Goal: Task Accomplishment & Management: Manage account settings

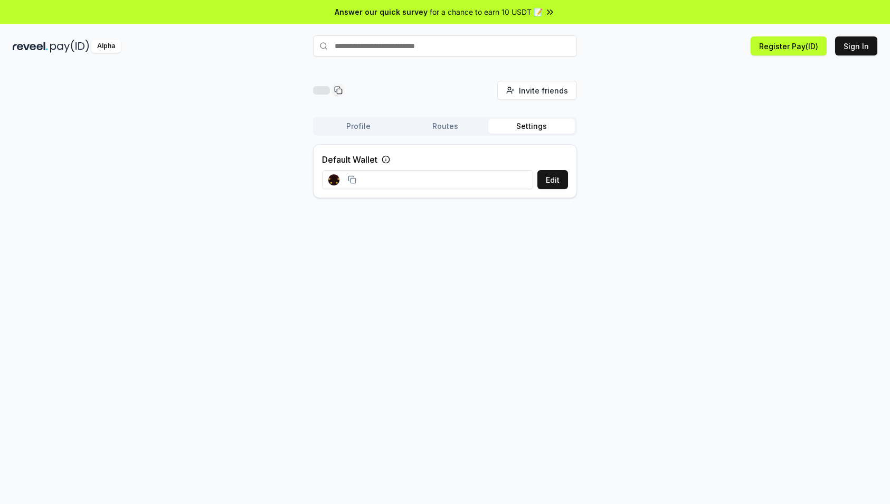
click at [440, 130] on button "Routes" at bounding box center [445, 126] width 87 height 15
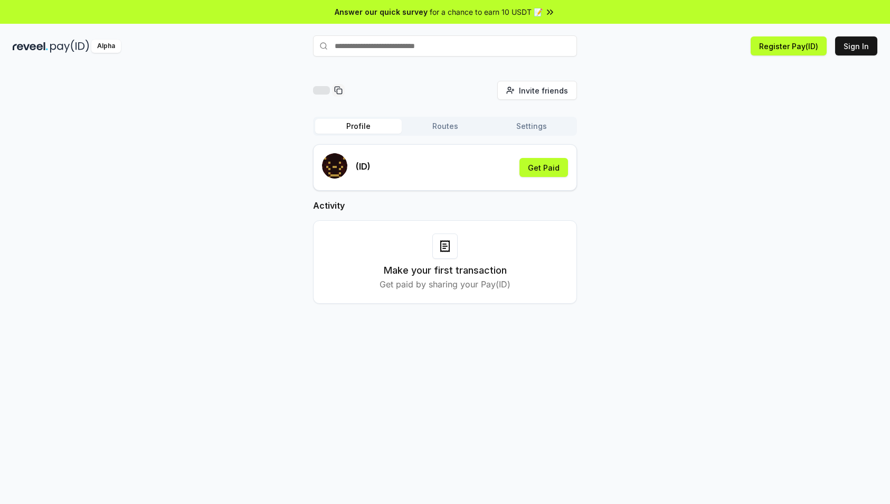
click at [353, 125] on button "Profile" at bounding box center [358, 126] width 87 height 15
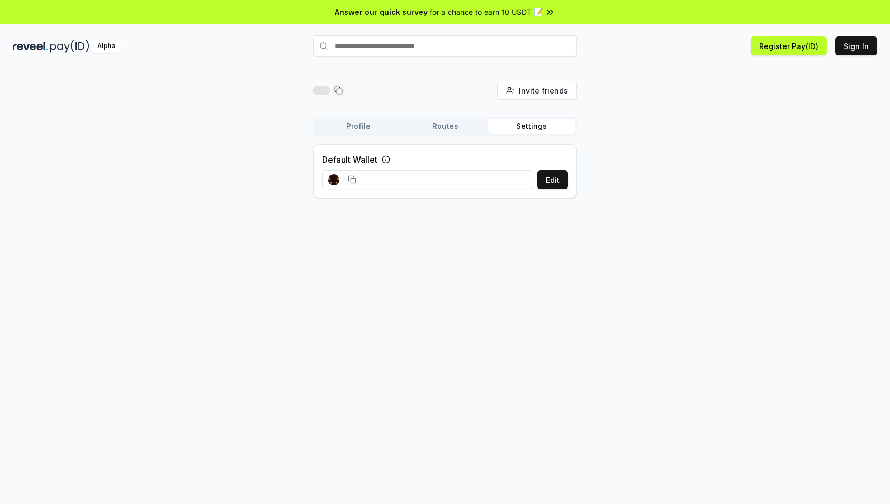
click at [557, 130] on button "Settings" at bounding box center [531, 126] width 87 height 15
click at [862, 45] on button "Sign In" at bounding box center [856, 45] width 42 height 19
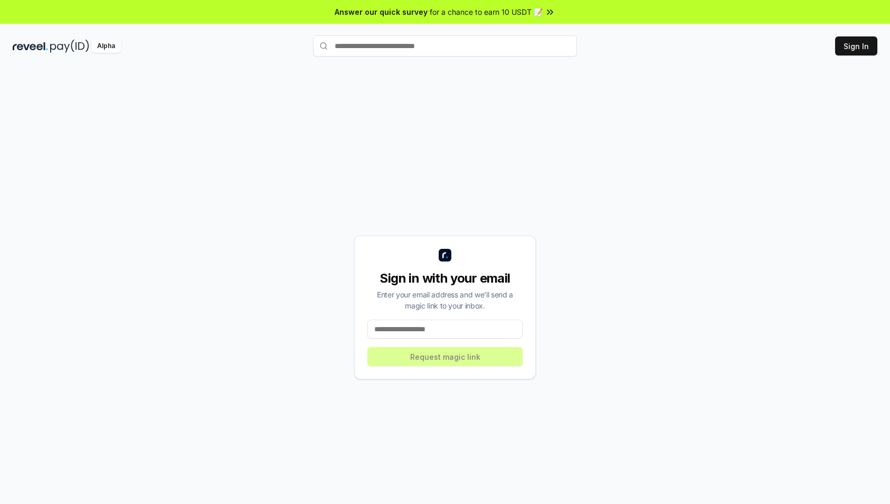
click at [399, 323] on input at bounding box center [444, 328] width 155 height 19
click at [423, 325] on input at bounding box center [444, 328] width 155 height 19
paste input "**********"
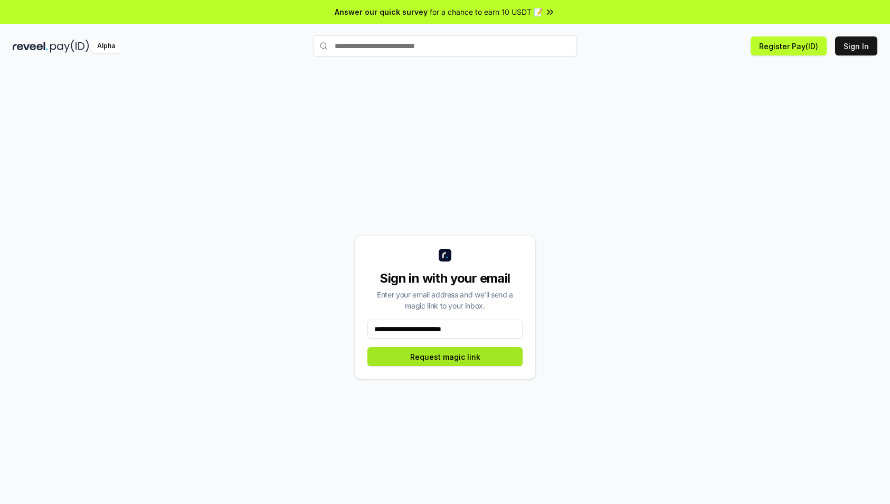
type input "**********"
click at [408, 356] on button "Request magic link" at bounding box center [444, 356] width 155 height 19
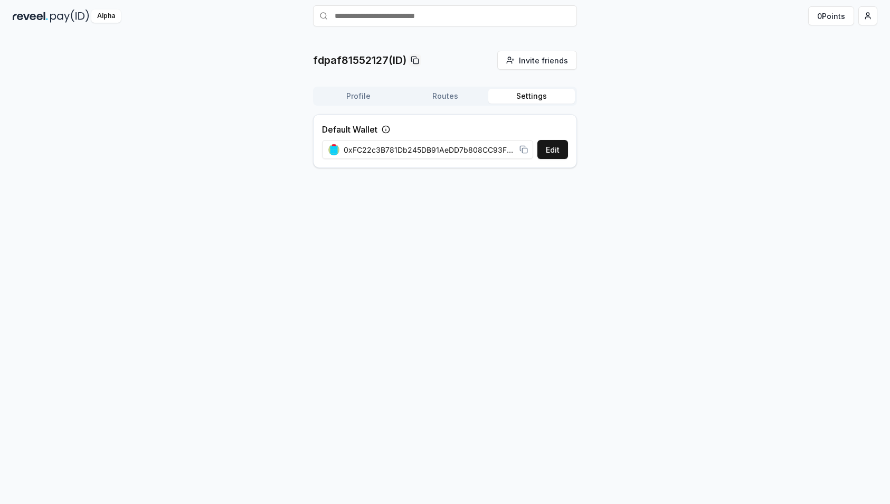
scroll to position [30, 0]
click at [541, 62] on div "fdpaf81552127(ID) Invite friends Invite Profile Routes Settings Default Wallet …" at bounding box center [445, 114] width 264 height 126
drag, startPoint x: 457, startPoint y: 155, endPoint x: 496, endPoint y: 154, distance: 39.1
click at [496, 154] on span "0xFC22c3B781Db245DB91AeDD7b808CC93F56bE244" at bounding box center [430, 149] width 172 height 11
click at [478, 153] on span "0xFC22c3B781Db245DB91AeDD7b808CC93F56bE244" at bounding box center [430, 149] width 172 height 11
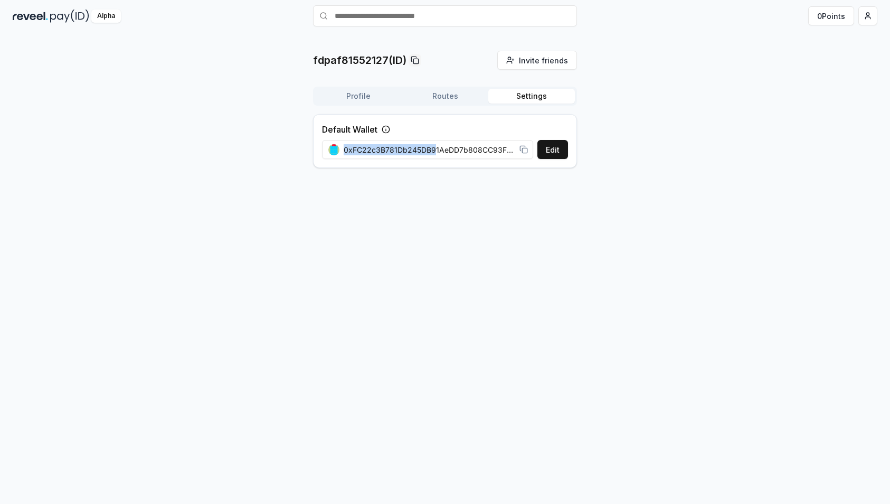
drag, startPoint x: 436, startPoint y: 149, endPoint x: 629, endPoint y: 147, distance: 193.2
click at [629, 147] on div "fdpaf81552127(ID) Invite friends Invite Profile Routes Settings Default Wallet …" at bounding box center [445, 114] width 865 height 126
click at [563, 153] on button "Edit" at bounding box center [552, 149] width 31 height 19
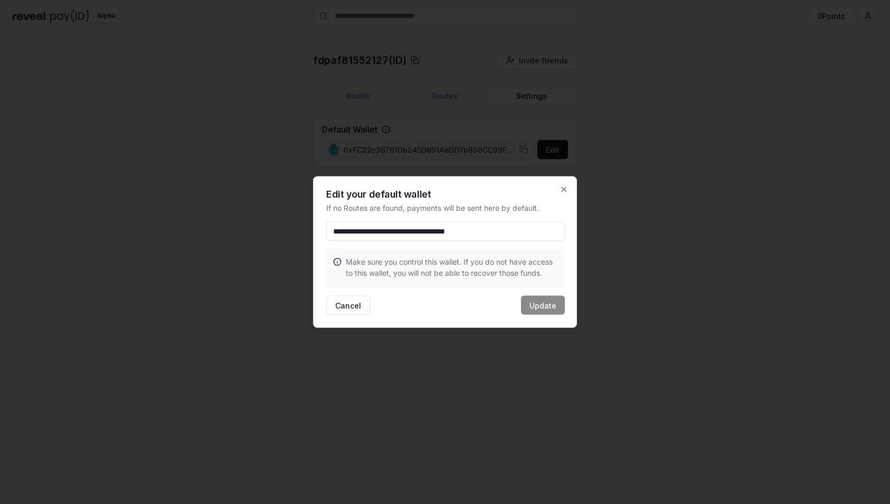
click at [531, 229] on input "**********" at bounding box center [445, 231] width 239 height 19
drag, startPoint x: 343, startPoint y: 209, endPoint x: 459, endPoint y: 210, distance: 116.1
click at [457, 210] on font "如果没有找到路线，付款将默认发送到这里。" at bounding box center [400, 207] width 148 height 9
click at [462, 211] on font "如果没有找到路线，付款将默认发送到这里。" at bounding box center [400, 207] width 148 height 9
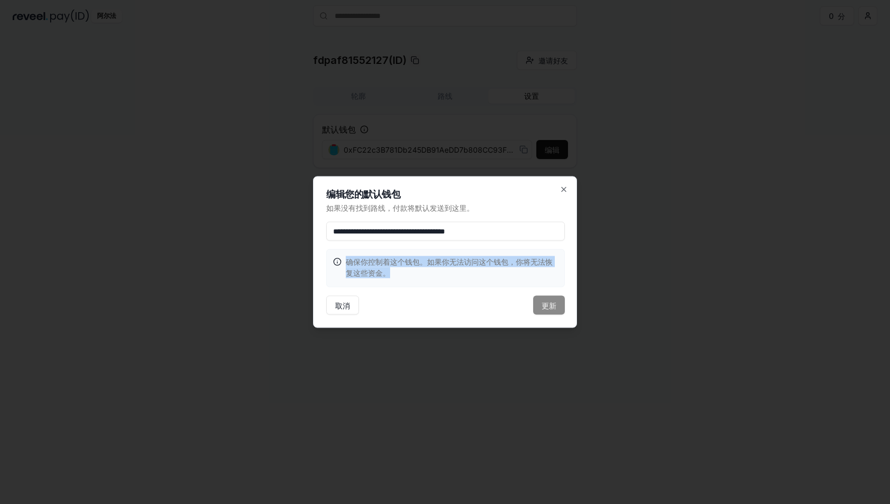
drag, startPoint x: 348, startPoint y: 260, endPoint x: 456, endPoint y: 274, distance: 108.6
click at [456, 274] on p "确保你控制着这个钱包。如果你无法访问这个钱包，你将无法恢复这些资金。" at bounding box center [452, 267] width 212 height 22
click at [449, 276] on p "确保你控制着这个钱包。如果你无法访问这个钱包，你将无法恢复这些资金。" at bounding box center [452, 267] width 212 height 22
click at [565, 191] on icon "button" at bounding box center [564, 189] width 4 height 4
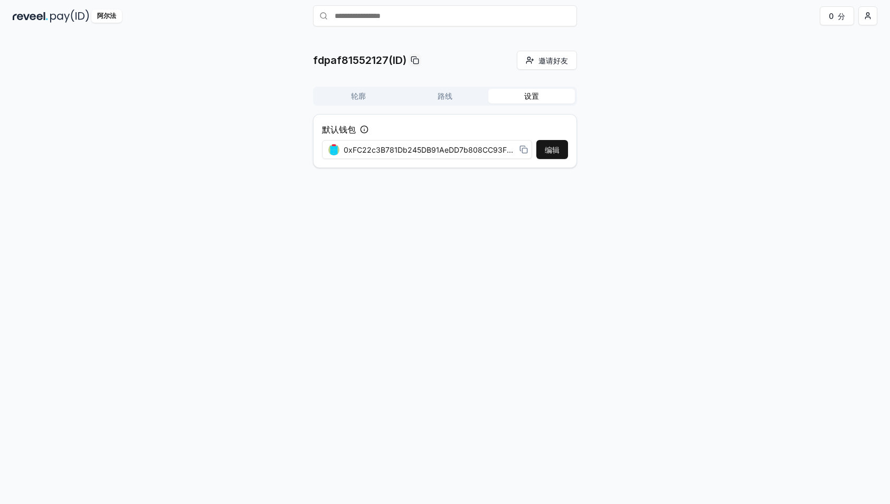
click at [448, 94] on font "路线" at bounding box center [445, 95] width 15 height 9
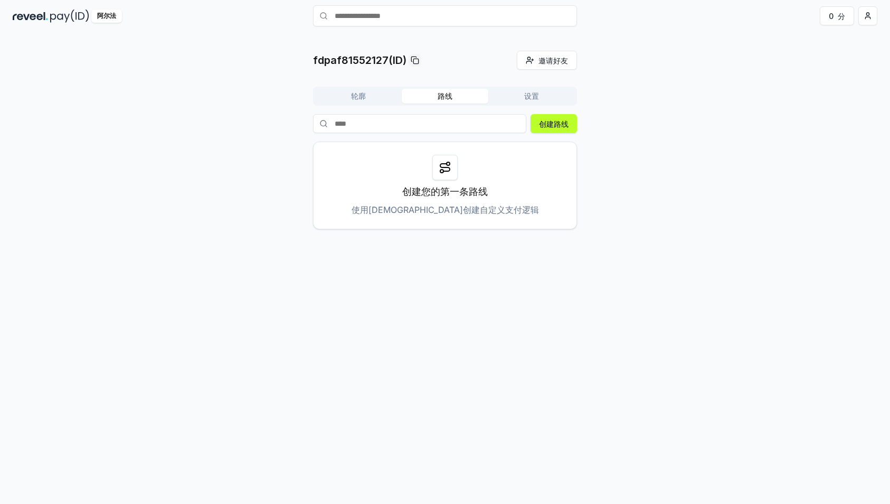
click at [362, 91] on font "轮廓" at bounding box center [358, 96] width 15 height 11
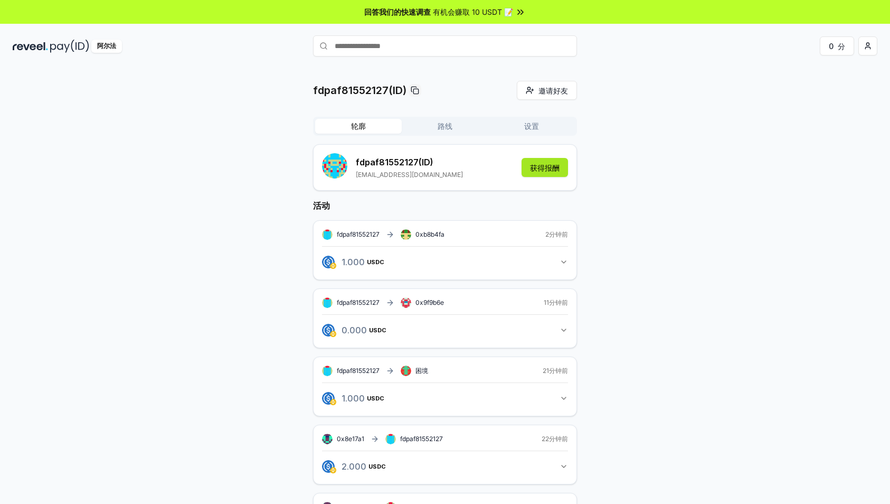
click at [545, 173] on button "获得报酬" at bounding box center [545, 167] width 46 height 19
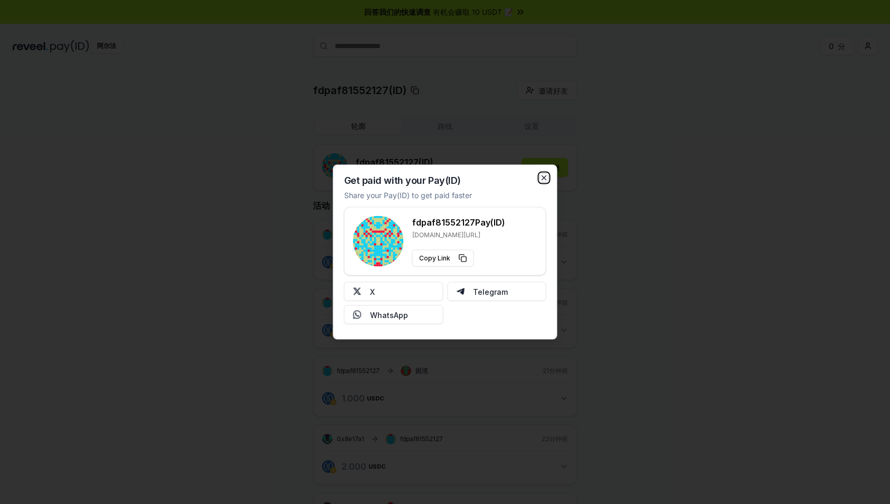
click at [542, 180] on icon "button" at bounding box center [544, 178] width 8 height 8
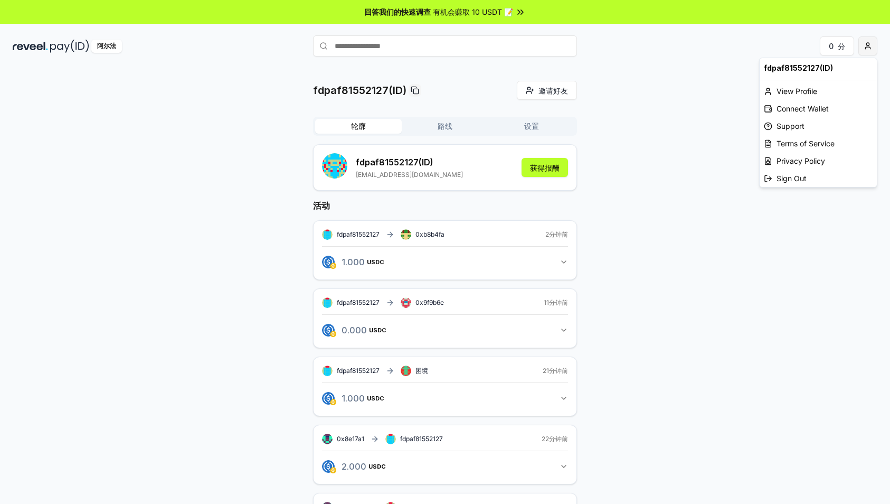
click at [870, 46] on html "回答我们的快速调查 有机会赚取 10 USDT 📝 阿尔法 0 分 fdpaf81552127(ID) 邀请好友 邀请 轮廓 路线 设置 fdpaf81552…" at bounding box center [445, 252] width 890 height 504
click at [800, 91] on font "查看个人资料" at bounding box center [798, 91] width 44 height 9
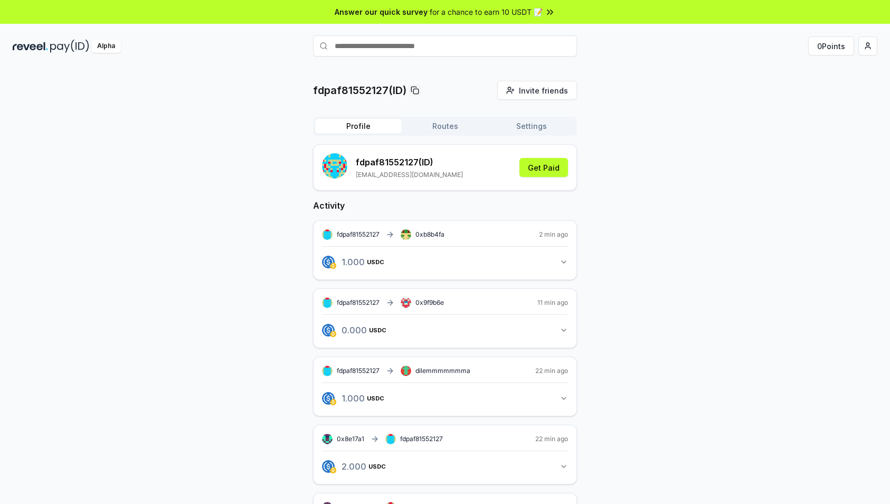
click at [423, 118] on div "Profile Routes Settings" at bounding box center [445, 126] width 264 height 19
click at [439, 128] on button "Routes" at bounding box center [445, 126] width 87 height 15
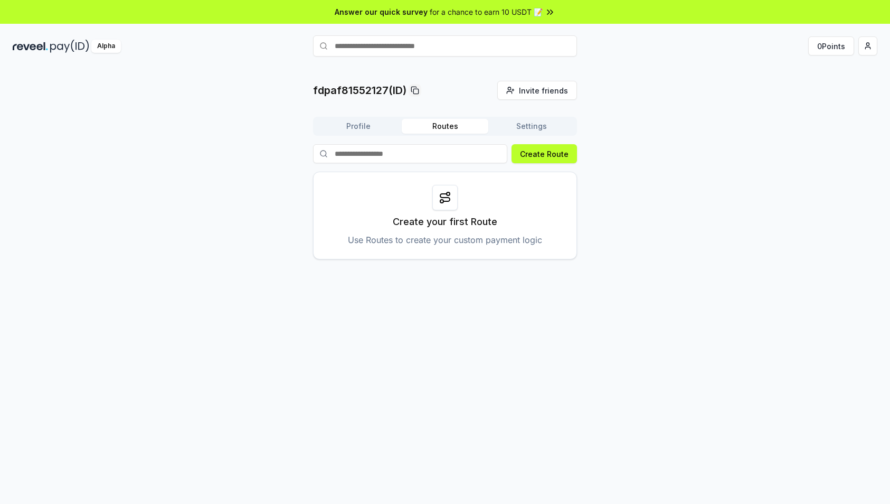
click at [528, 126] on button "Settings" at bounding box center [531, 126] width 87 height 15
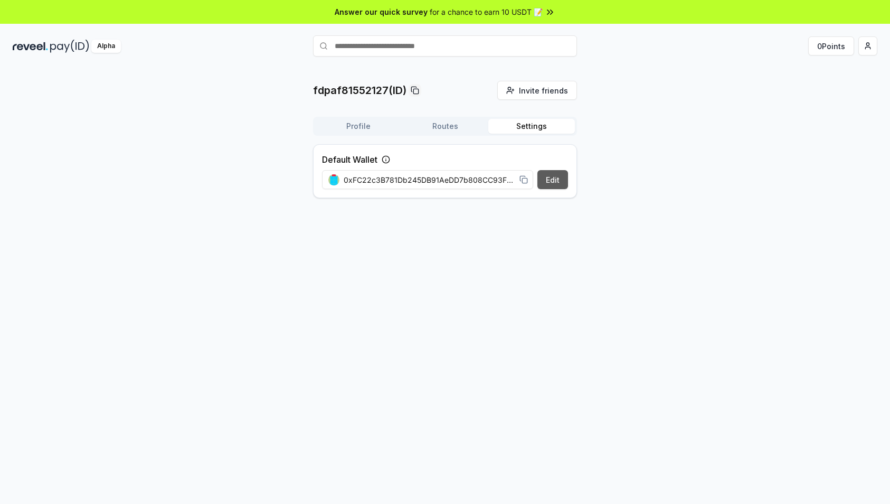
click at [551, 178] on button "Edit" at bounding box center [552, 179] width 31 height 19
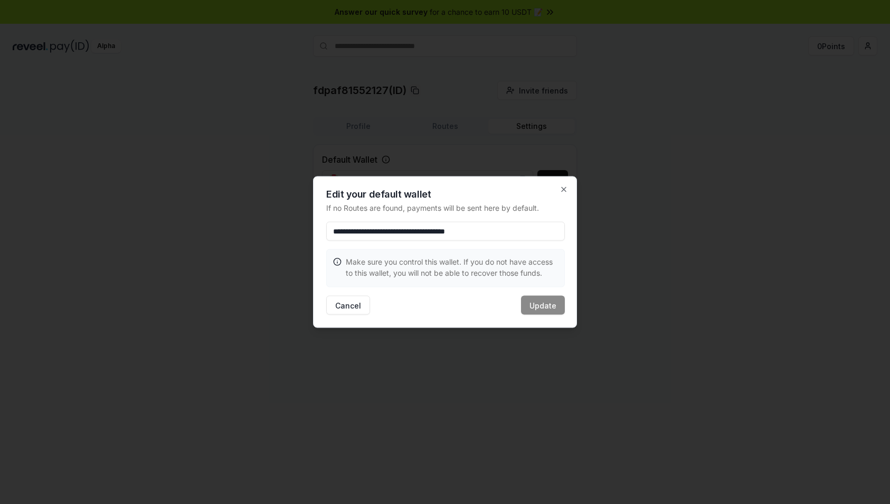
click at [489, 238] on input "**********" at bounding box center [445, 231] width 239 height 19
click at [555, 302] on div "Cancel Update" at bounding box center [445, 305] width 239 height 19
click at [535, 222] on input "**********" at bounding box center [445, 231] width 239 height 19
drag, startPoint x: 537, startPoint y: 230, endPoint x: 363, endPoint y: 230, distance: 173.7
click at [315, 216] on div "**********" at bounding box center [445, 251] width 264 height 151
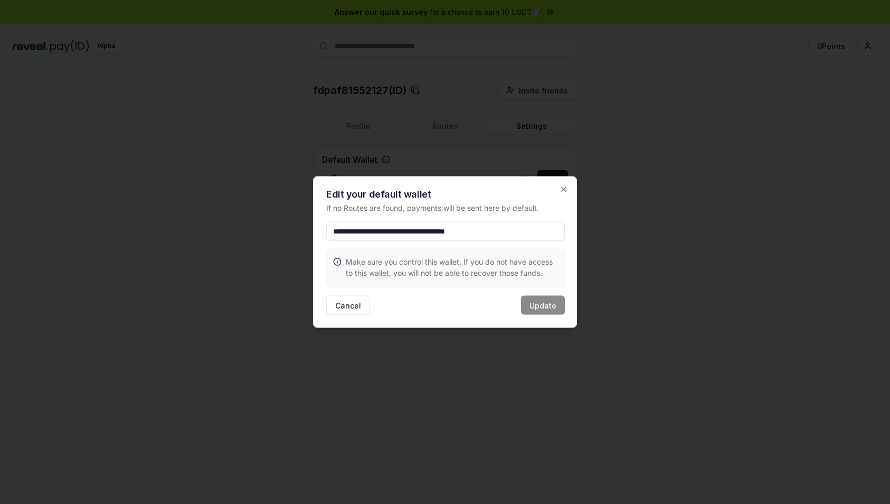
click at [358, 195] on h2 "Edit your default wallet" at bounding box center [445, 195] width 239 height 10
drag, startPoint x: 325, startPoint y: 195, endPoint x: 446, endPoint y: 217, distance: 122.9
click at [446, 217] on div "**********" at bounding box center [445, 251] width 264 height 151
click at [374, 223] on input "**********" at bounding box center [445, 231] width 239 height 19
click at [560, 187] on icon "button" at bounding box center [564, 189] width 8 height 8
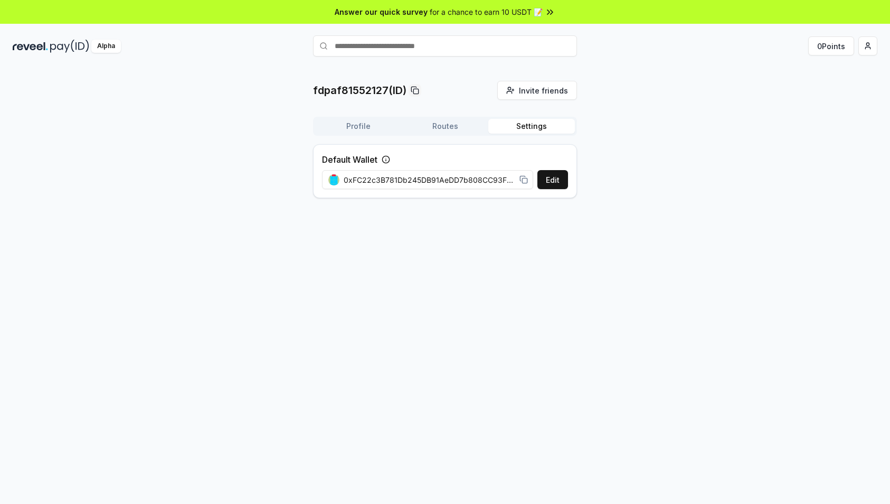
click at [389, 160] on icon at bounding box center [386, 159] width 8 height 8
click at [868, 47] on html "Answer our quick survey for a chance to earn 10 USDT 📝 Alpha 0 Points fdpaf8155…" at bounding box center [445, 252] width 890 height 504
click at [808, 108] on div "Connect Wallet" at bounding box center [818, 108] width 117 height 17
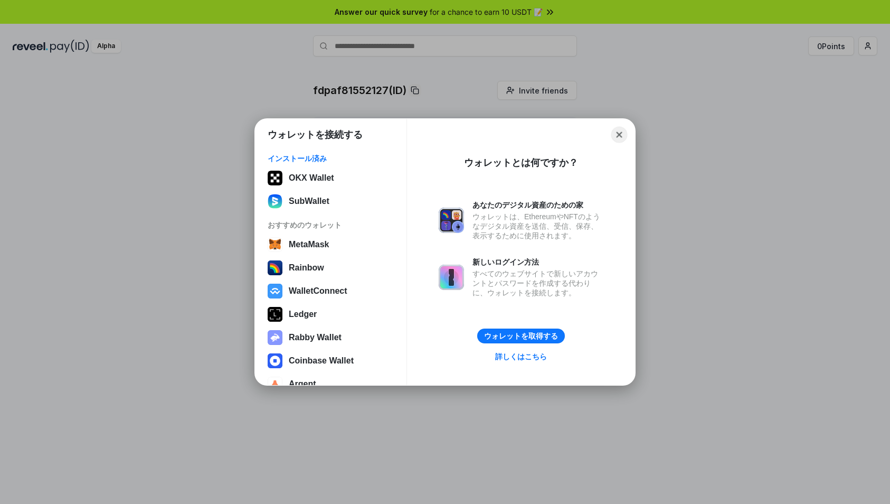
click at [615, 135] on button "Close" at bounding box center [619, 135] width 16 height 16
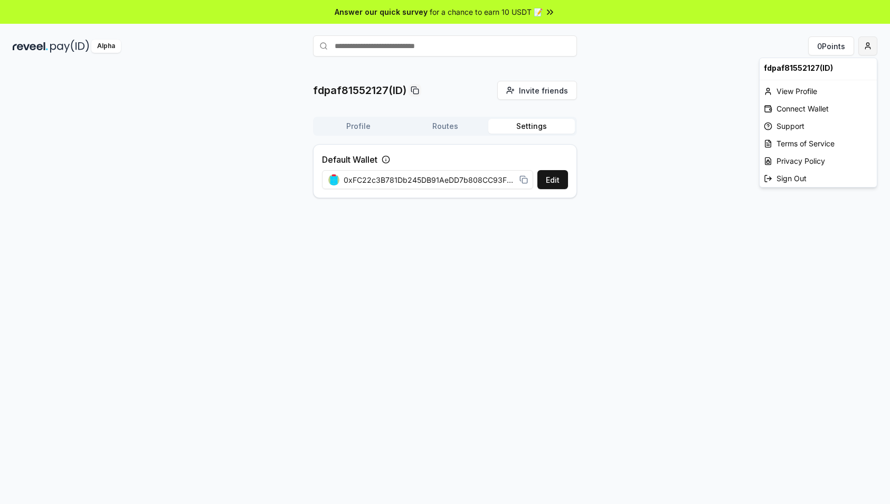
click at [870, 48] on html "Answer our quick survey for a chance to earn 10 USDT 📝 Alpha 0 Points fdpaf8155…" at bounding box center [445, 252] width 890 height 504
click at [784, 91] on div "View Profile" at bounding box center [818, 90] width 117 height 17
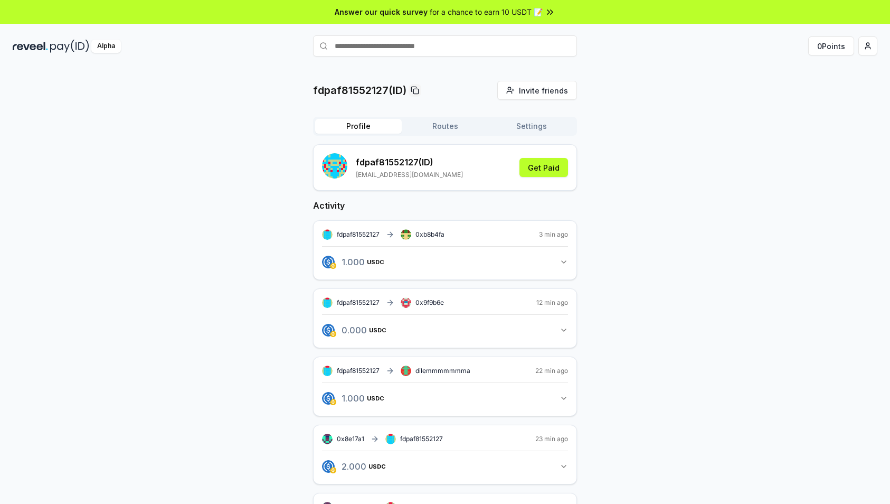
click at [560, 258] on icon "button" at bounding box center [564, 262] width 8 height 8
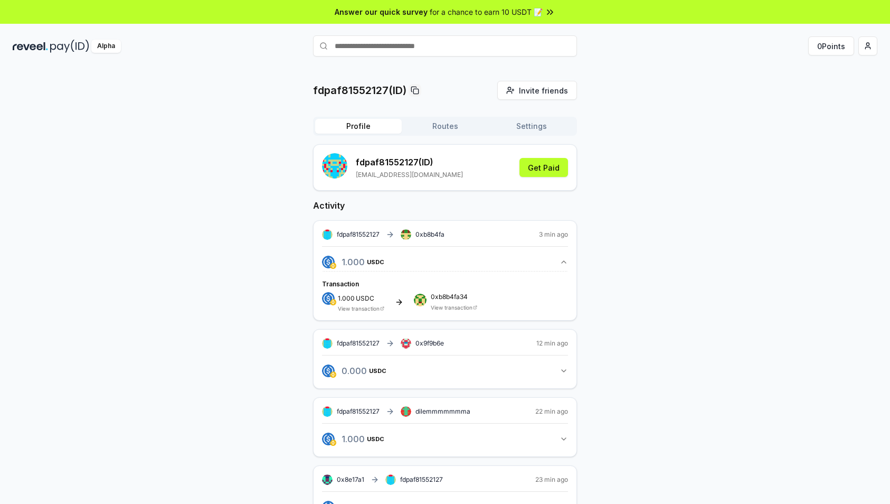
click at [115, 50] on div "Alpha" at bounding box center [106, 46] width 30 height 13
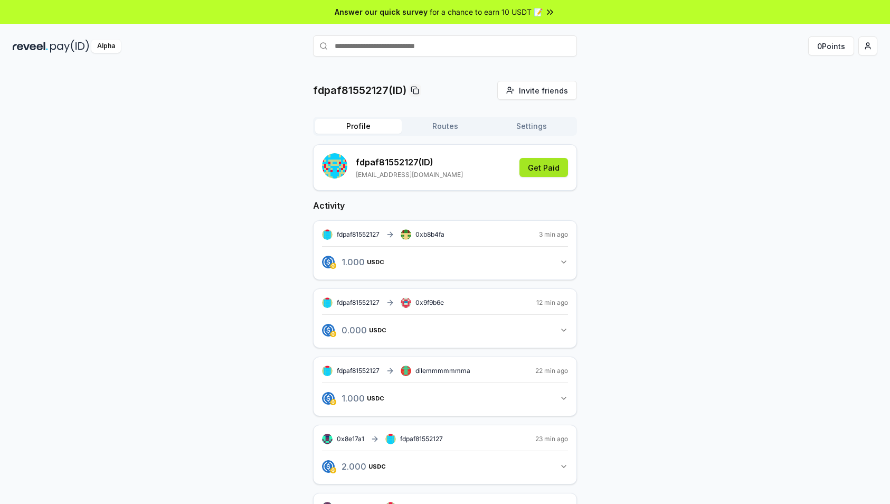
click at [537, 171] on button "Get Paid" at bounding box center [543, 167] width 49 height 19
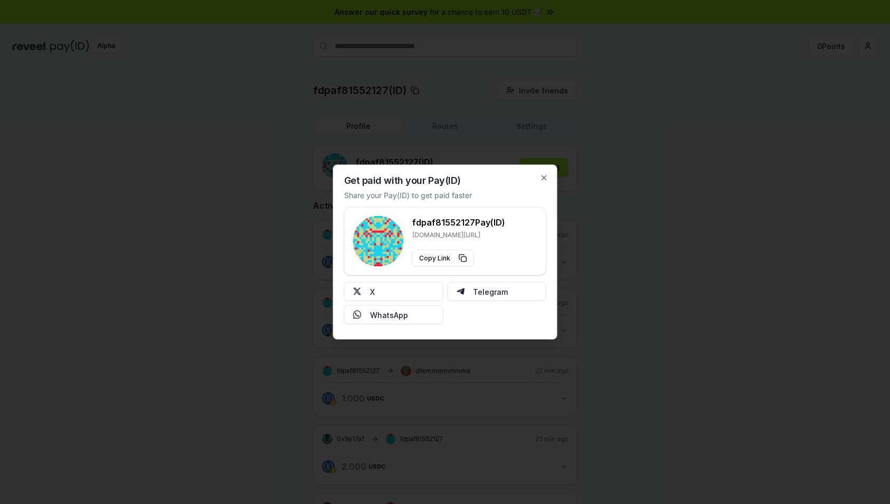
click at [348, 241] on div "fdpaf81552127 Pay(ID) [DOMAIN_NAME][URL] Copy Link" at bounding box center [445, 241] width 202 height 69
click at [543, 181] on icon "button" at bounding box center [544, 178] width 8 height 8
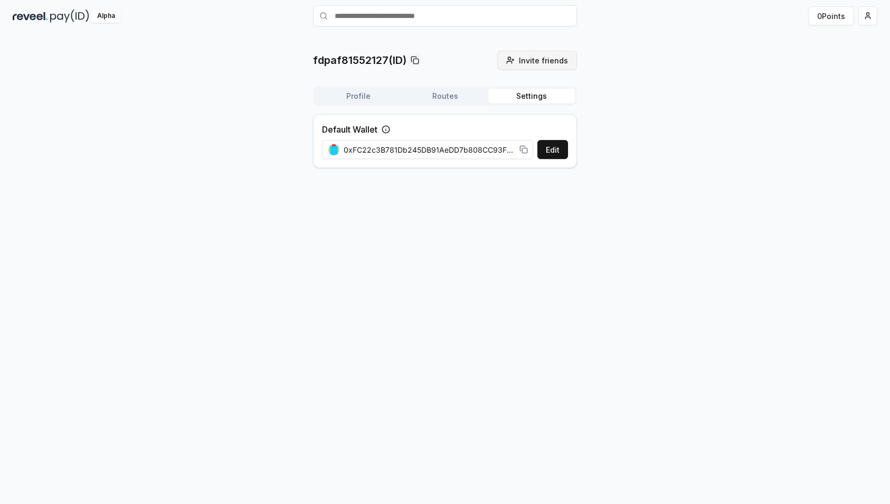
scroll to position [30, 0]
drag, startPoint x: 534, startPoint y: 60, endPoint x: 528, endPoint y: 63, distance: 6.9
click at [534, 60] on div "fdpaf81552127(ID) Invite friends Invite Profile Routes Settings Default Wallet …" at bounding box center [445, 114] width 264 height 126
click at [522, 148] on icon at bounding box center [523, 149] width 8 height 8
